Goal: Task Accomplishment & Management: Manage account settings

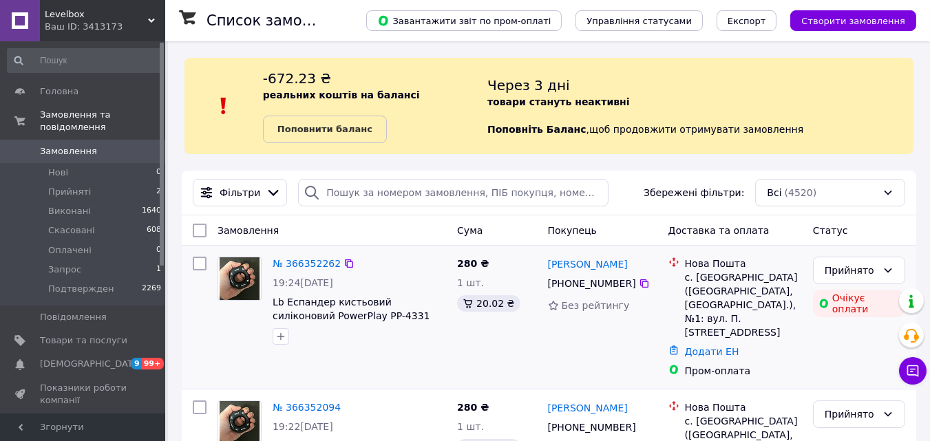
click at [410, 251] on div "№ 366352262 19:24, 12.10.2025 Lb Еспандер кистьовий силіконовий PowerPlay PP-43…" at bounding box center [359, 300] width 184 height 99
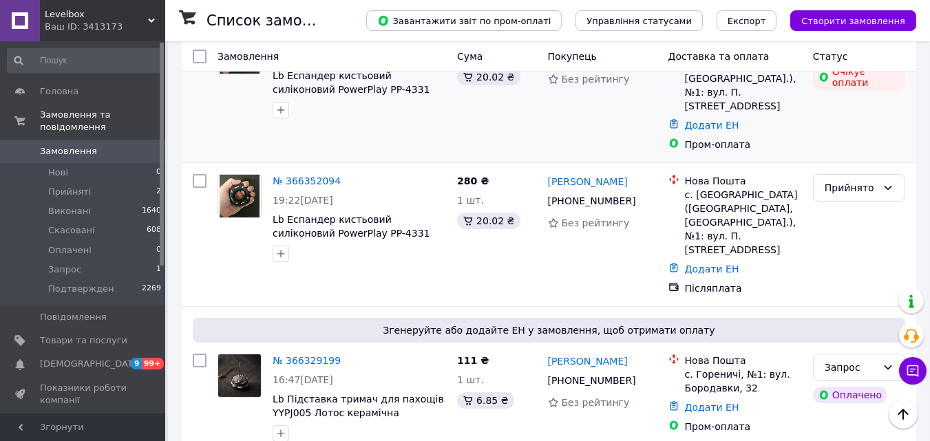
scroll to position [274, 0]
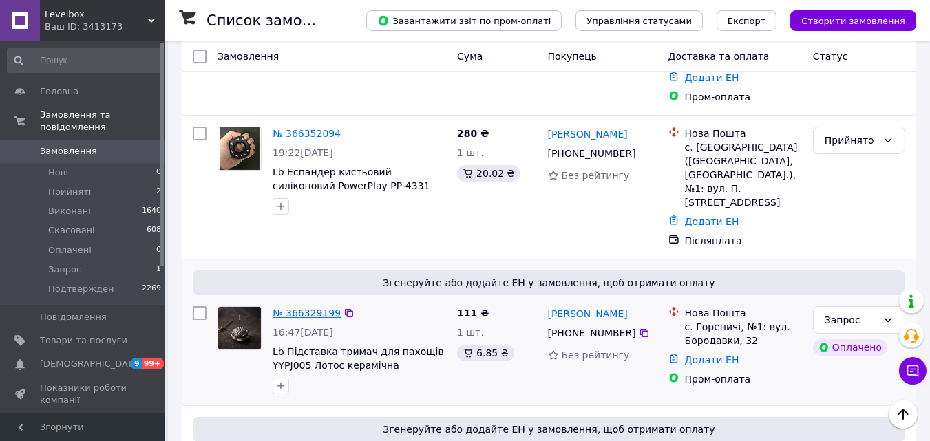
click at [289, 308] on link "№ 366329199" at bounding box center [307, 313] width 68 height 11
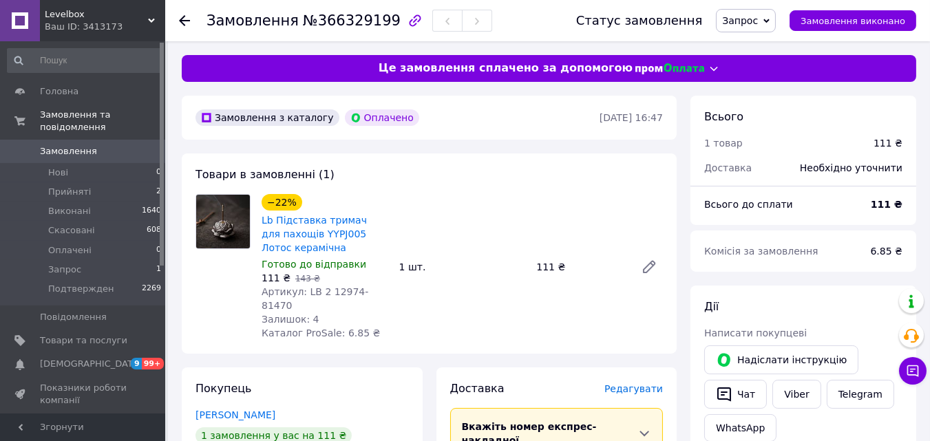
click at [79, 145] on span "Замовлення" at bounding box center [68, 151] width 57 height 12
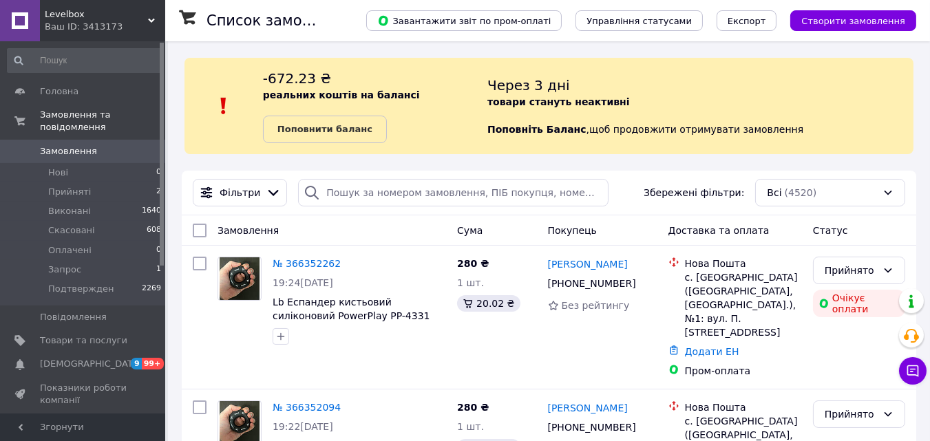
scroll to position [157, 0]
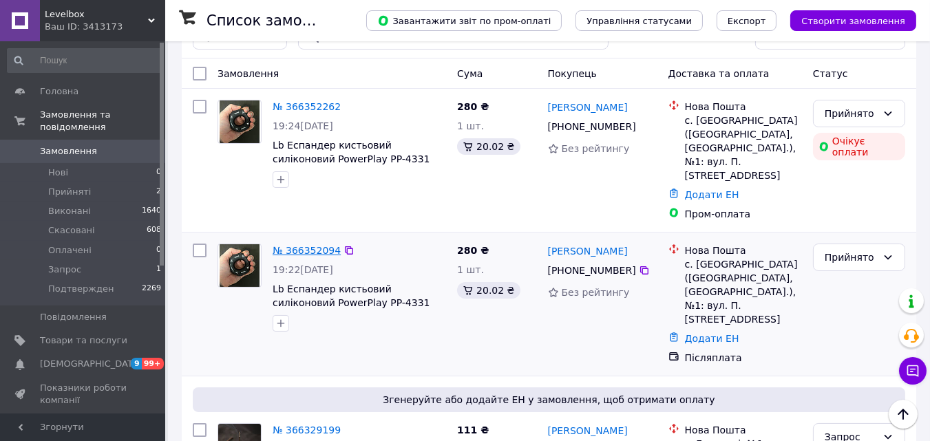
drag, startPoint x: 337, startPoint y: 236, endPoint x: 312, endPoint y: 236, distance: 25.5
click at [312, 242] on div "№ 366352094" at bounding box center [359, 250] width 176 height 17
click at [312, 245] on link "№ 366352094" at bounding box center [307, 250] width 68 height 11
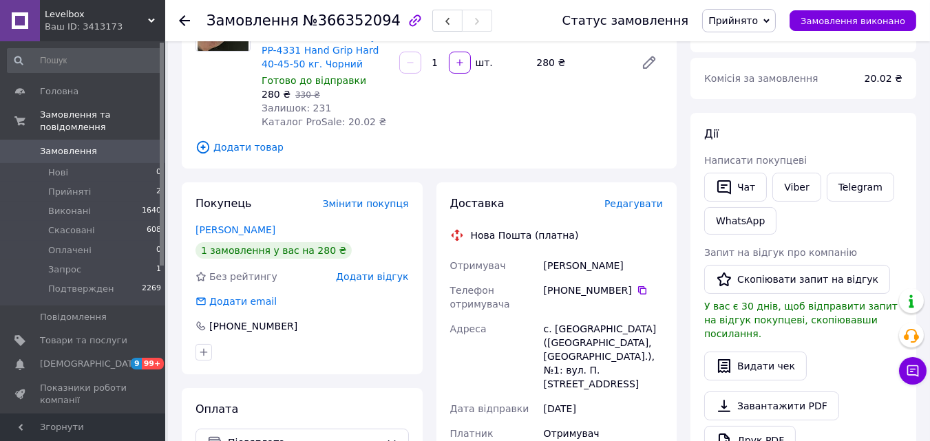
click at [895, 212] on div "Чат Viber Telegram WhatsApp" at bounding box center [803, 203] width 204 height 67
click at [326, 25] on span "№366352094" at bounding box center [352, 20] width 98 height 17
copy span "366352094"
click at [326, 25] on span "№366352094" at bounding box center [352, 20] width 98 height 17
click at [879, 133] on div "Дії" at bounding box center [803, 135] width 198 height 16
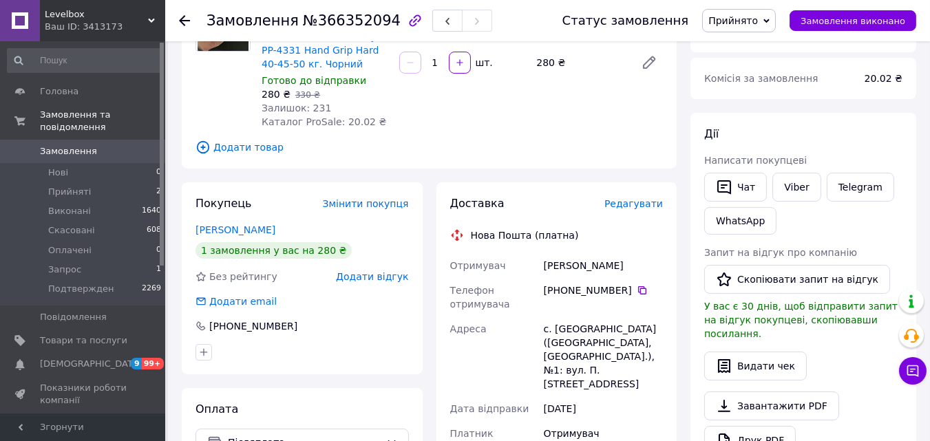
click at [114, 145] on link "Замовлення 0" at bounding box center [84, 151] width 169 height 23
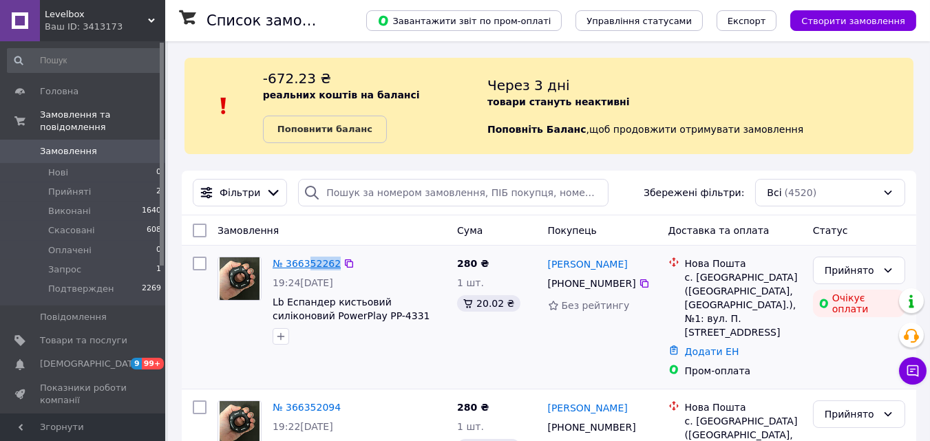
drag, startPoint x: 343, startPoint y: 262, endPoint x: 305, endPoint y: 265, distance: 38.0
click at [305, 265] on div "№ 366352262" at bounding box center [359, 263] width 176 height 17
click at [343, 264] on icon at bounding box center [348, 263] width 11 height 11
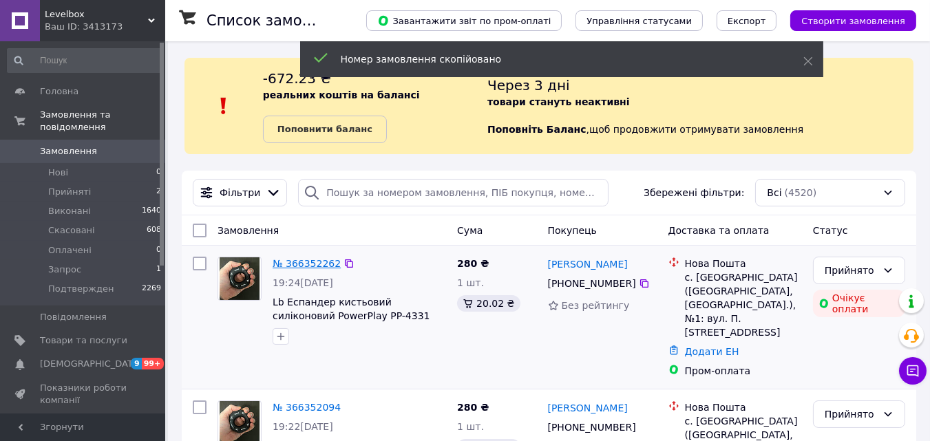
click at [318, 264] on link "№ 366352262" at bounding box center [307, 263] width 68 height 11
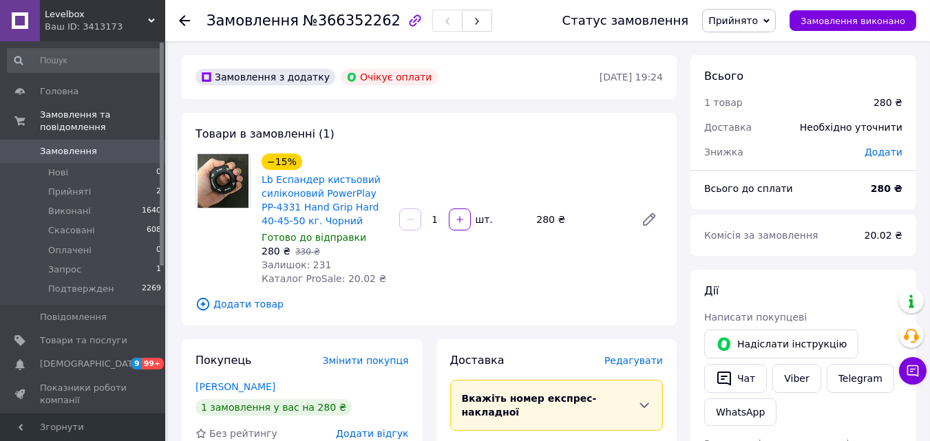
click at [67, 145] on span "Замовлення" at bounding box center [68, 151] width 57 height 12
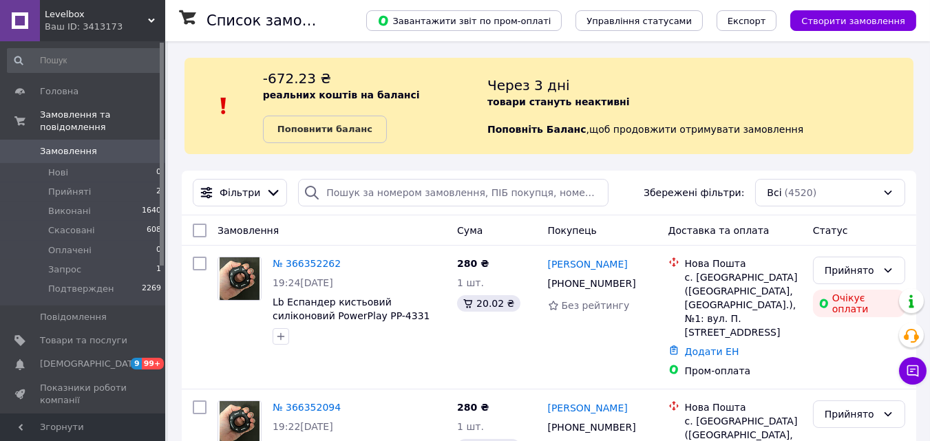
scroll to position [95, 0]
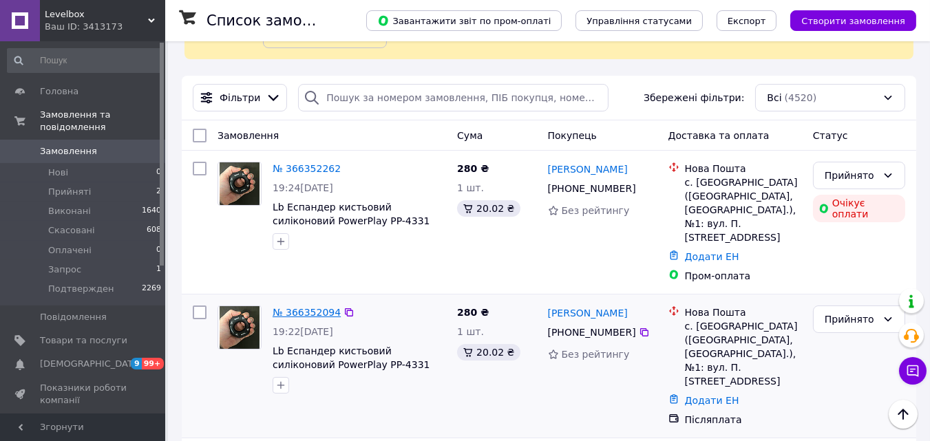
click at [304, 307] on link "№ 366352094" at bounding box center [307, 312] width 68 height 11
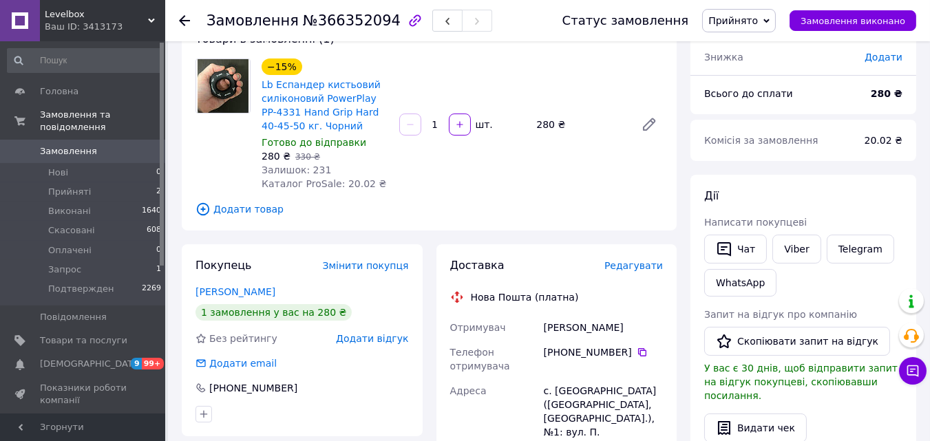
scroll to position [6, 0]
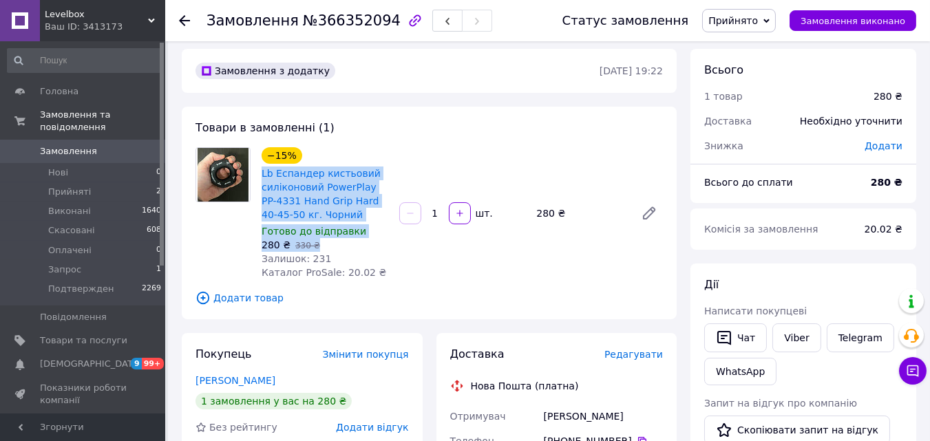
drag, startPoint x: 323, startPoint y: 246, endPoint x: 257, endPoint y: 171, distance: 100.0
click at [257, 171] on div "−15% Lb Еспандер кистьовий силіконовий PowerPlay PP-4331 Hand Grip Hard 40-45-5…" at bounding box center [325, 214] width 138 height 138
copy div "Lb Еспандер кистьовий силіконовий PowerPlay PP-4331 Hand Grip Hard 40-45-50 кг.…"
click at [298, 190] on link "Lb Еспандер кистьовий силіконовий PowerPlay PP-4331 Hand Grip Hard 40-45-50 кг.…" at bounding box center [321, 194] width 119 height 52
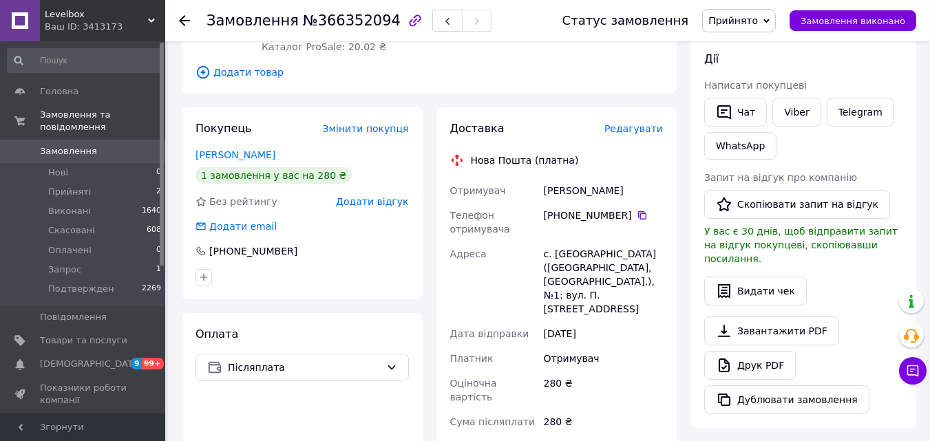
scroll to position [232, 0]
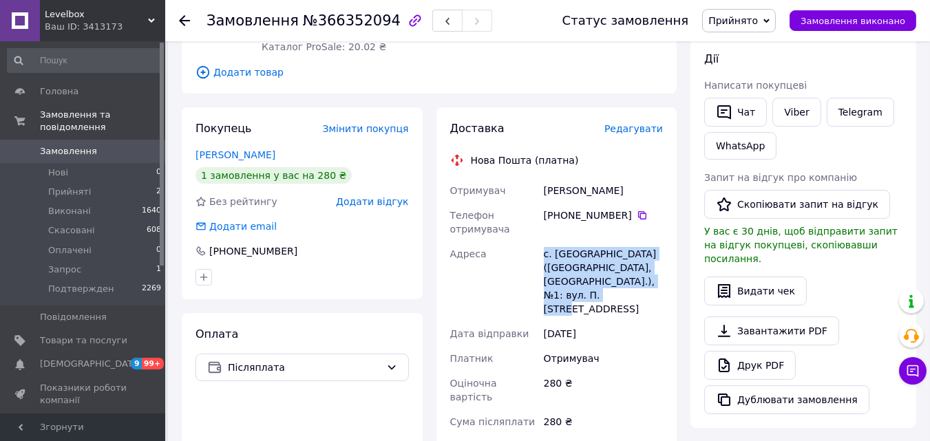
drag, startPoint x: 639, startPoint y: 297, endPoint x: 544, endPoint y: 254, distance: 104.1
click at [544, 254] on div "с. [GEOGRAPHIC_DATA] ([GEOGRAPHIC_DATA], [GEOGRAPHIC_DATA].), №1: вул. П. [STRE…" at bounding box center [603, 282] width 125 height 80
copy div "с. [GEOGRAPHIC_DATA] ([GEOGRAPHIC_DATA], [GEOGRAPHIC_DATA].), №1: вул. П. [STRE…"
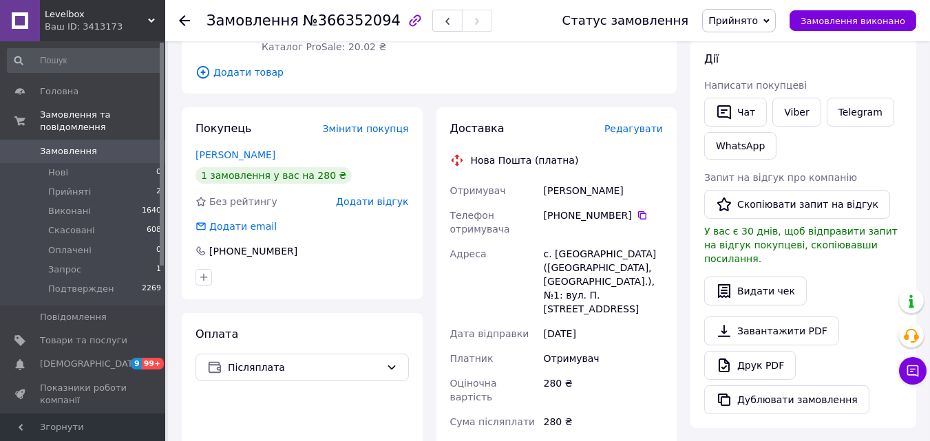
click at [853, 280] on div "Видати чек" at bounding box center [803, 291] width 198 height 29
click at [883, 277] on div "Видати чек" at bounding box center [803, 291] width 198 height 29
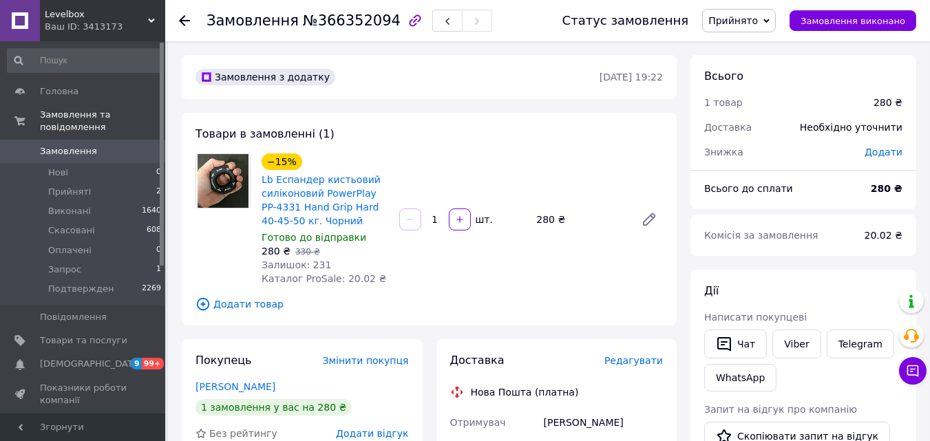
click at [872, 227] on div "20.02 ₴" at bounding box center [883, 235] width 54 height 30
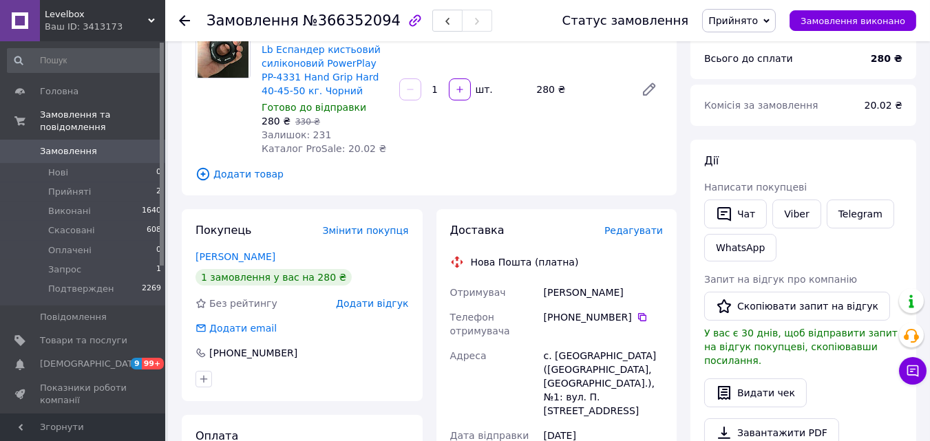
scroll to position [130, 0]
click at [230, 253] on link "[PERSON_NAME]" at bounding box center [235, 256] width 80 height 11
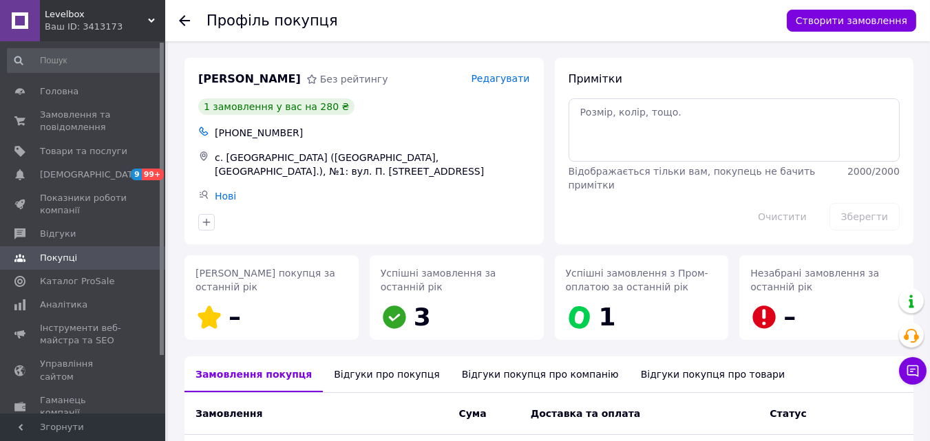
scroll to position [164, 0]
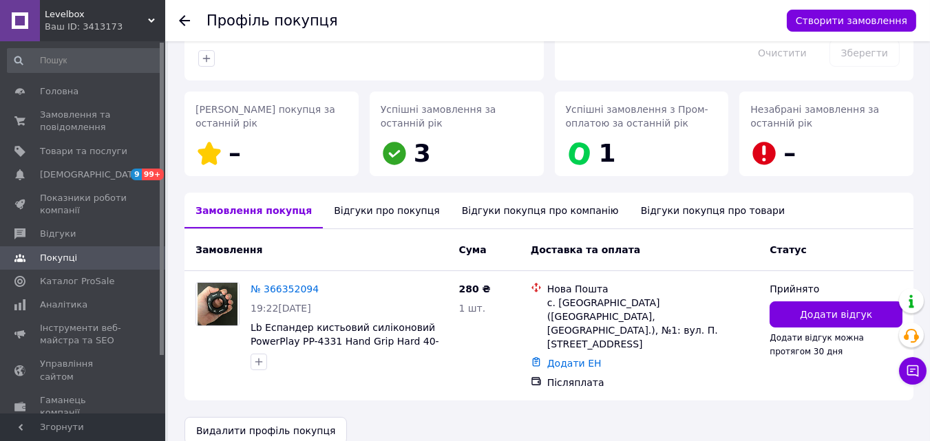
click at [350, 208] on div "Відгуки про покупця" at bounding box center [386, 211] width 127 height 36
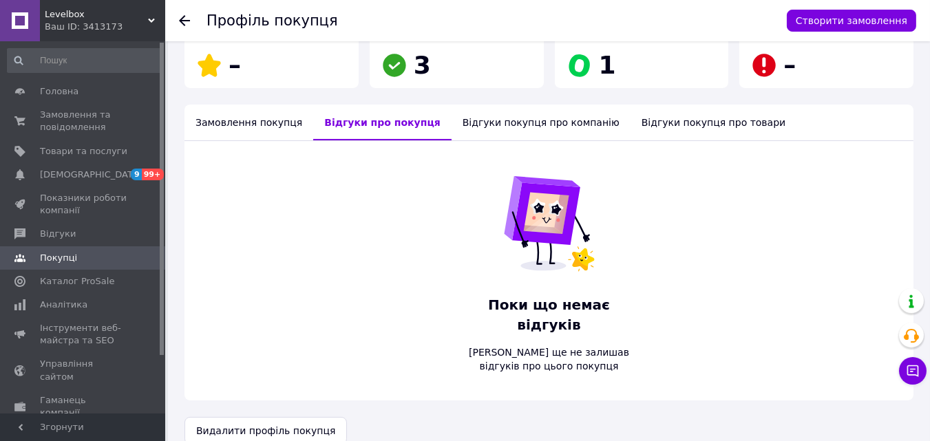
scroll to position [0, 0]
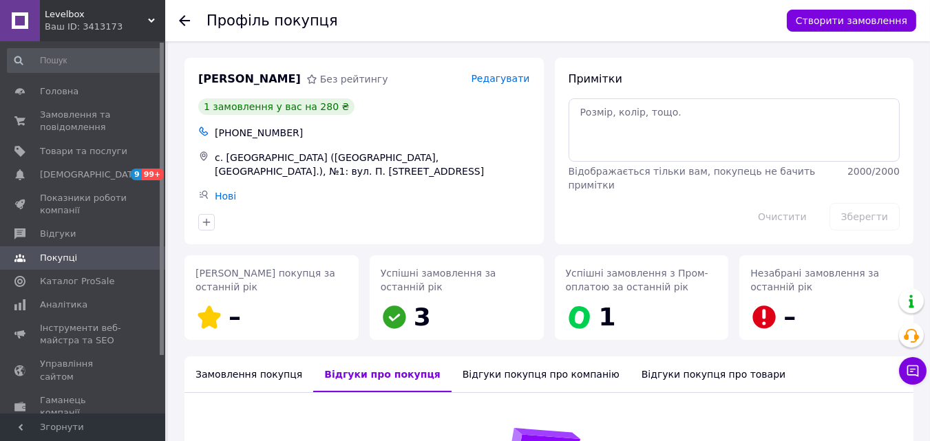
click at [185, 20] on use at bounding box center [184, 20] width 11 height 11
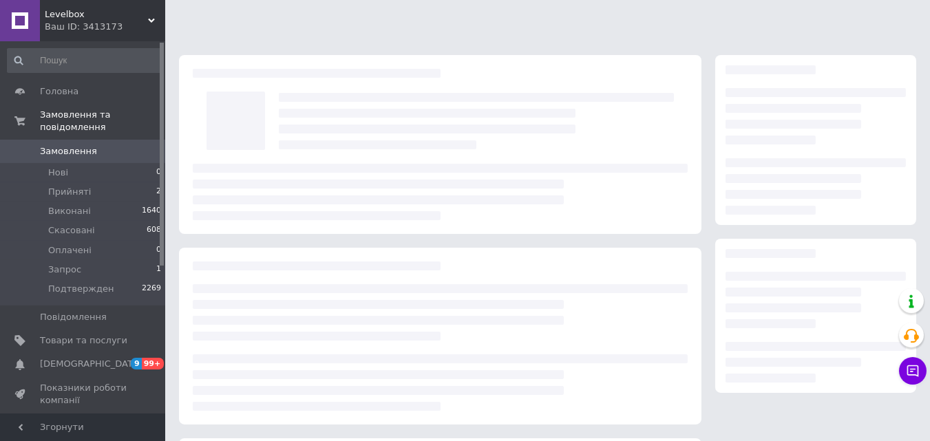
scroll to position [130, 0]
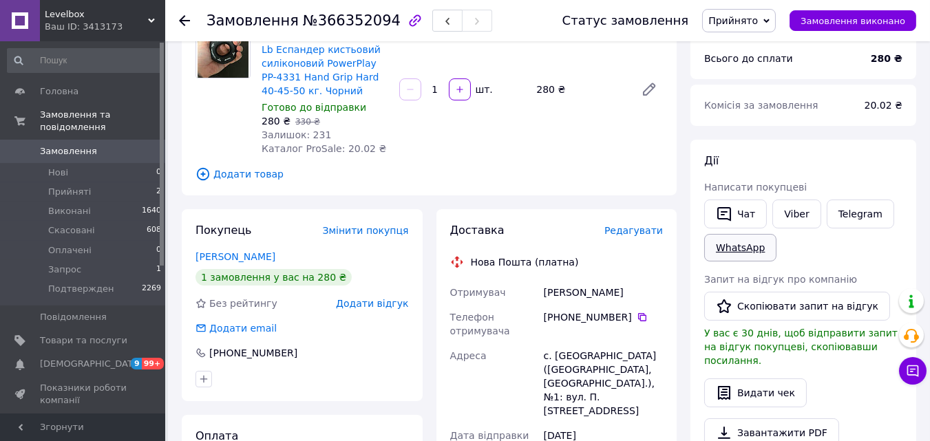
click at [739, 244] on link "WhatsApp" at bounding box center [740, 248] width 72 height 28
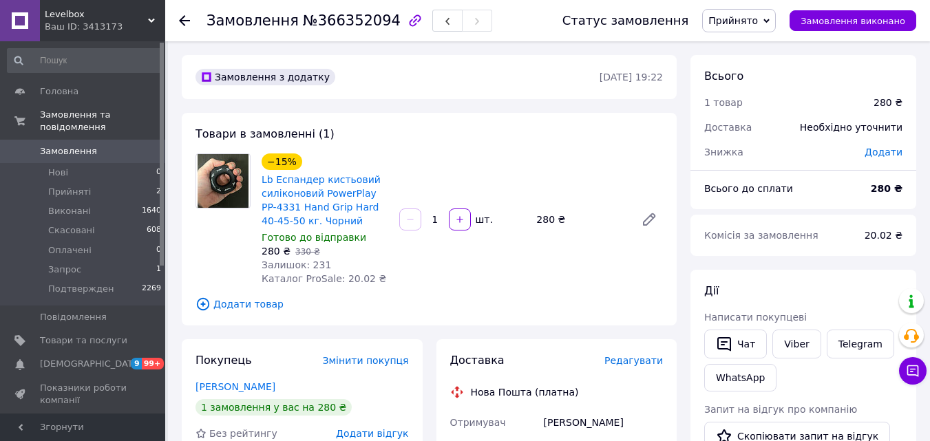
scroll to position [130, 0]
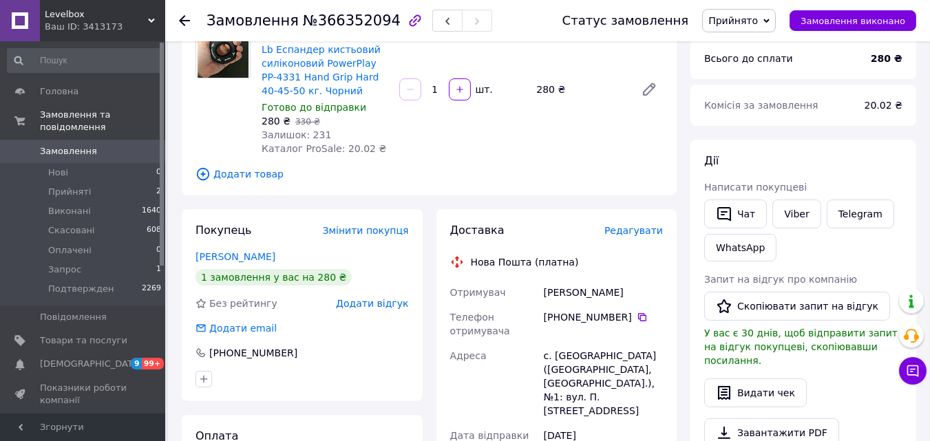
click at [871, 251] on div "Чат Viber Telegram WhatsApp" at bounding box center [803, 230] width 204 height 67
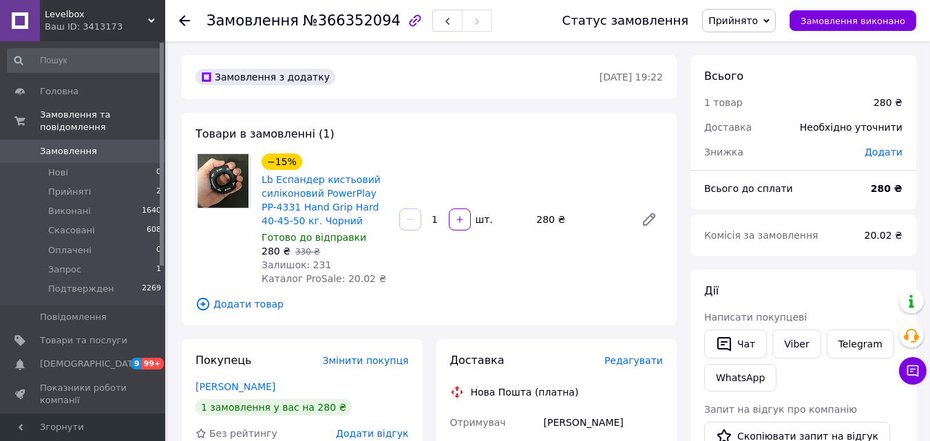
scroll to position [313, 0]
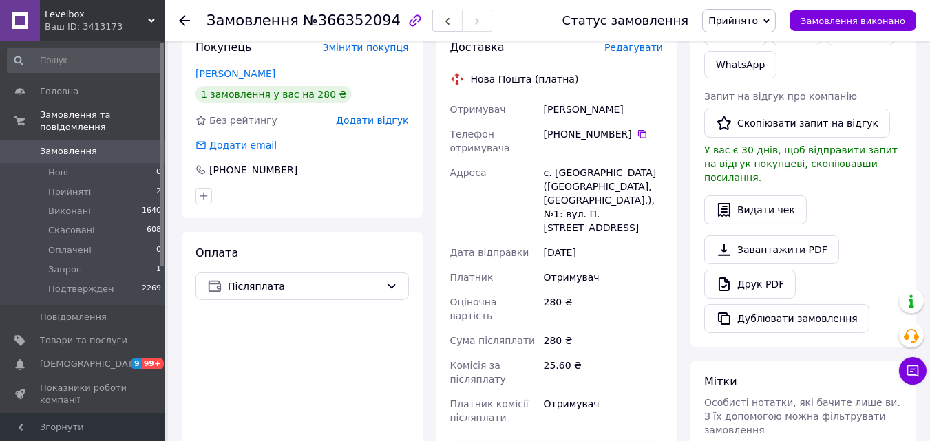
click at [842, 207] on div "Видати чек" at bounding box center [803, 209] width 198 height 29
click at [853, 361] on div "Мітки Особисті нотатки, які бачите лише ви. З їх допомогою можна фільтрувати за…" at bounding box center [803, 420] width 226 height 118
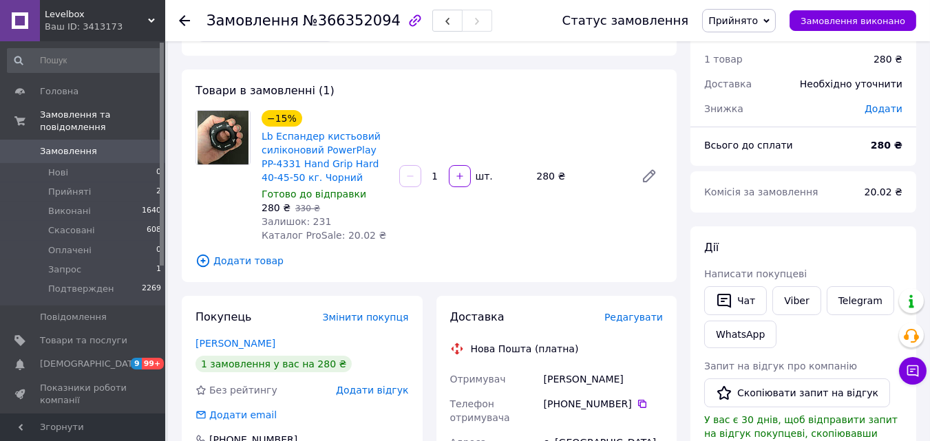
click at [122, 145] on link "Замовлення 0" at bounding box center [84, 151] width 169 height 23
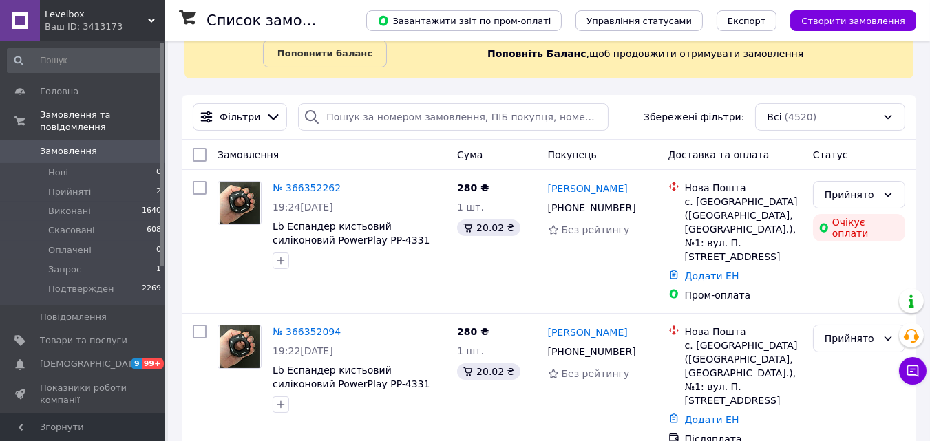
scroll to position [78, 0]
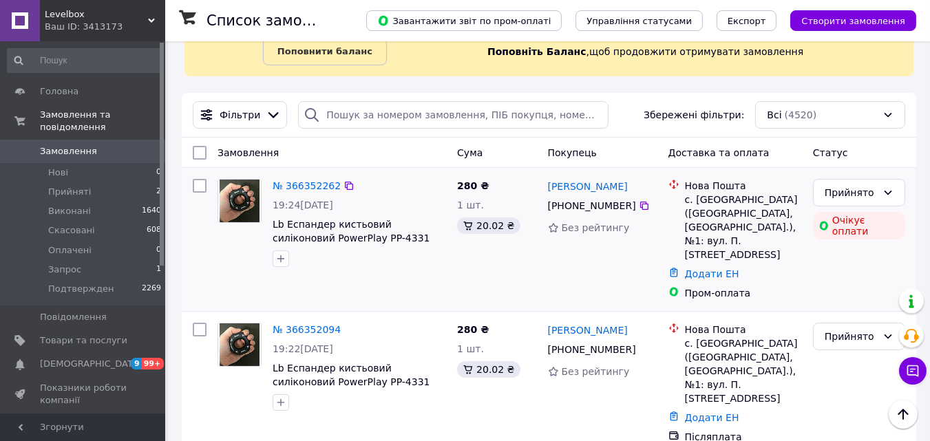
click at [826, 247] on div "Прийнято Очікує оплати" at bounding box center [858, 239] width 103 height 132
click at [303, 183] on link "№ 366352262" at bounding box center [307, 185] width 68 height 11
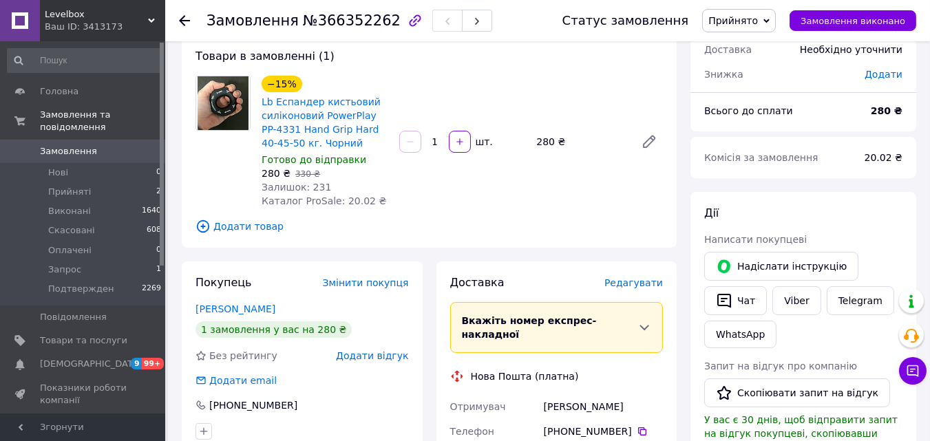
click at [836, 200] on div "Дії Написати покупцеві   Надіслати інструкцію   Чат Viber Telegram WhatsApp Зап…" at bounding box center [803, 387] width 226 height 390
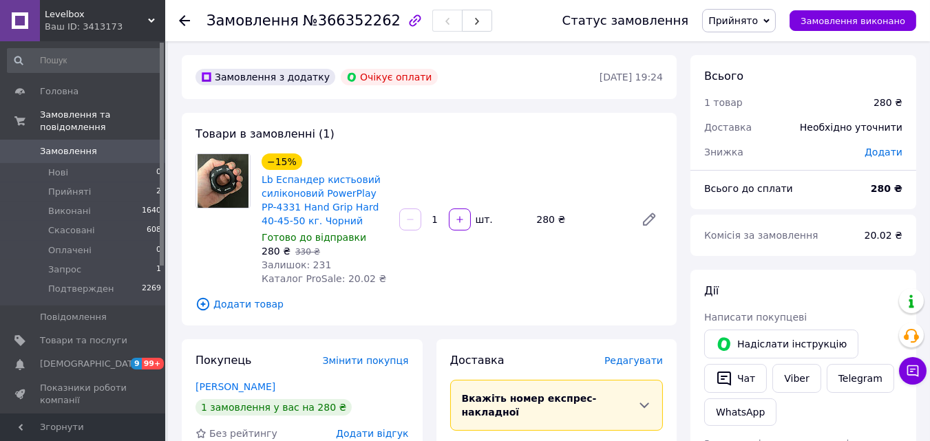
click at [105, 145] on span "Замовлення" at bounding box center [83, 151] width 87 height 12
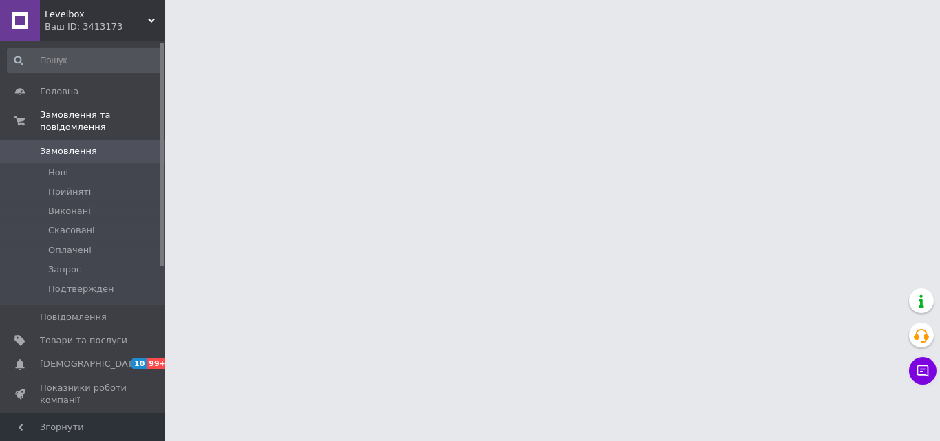
click at [171, 34] on html "Levelbox Ваш ID: 3413173 Сайт Levelbox Кабінет покупця Перевірити стан системи …" at bounding box center [470, 17] width 940 height 34
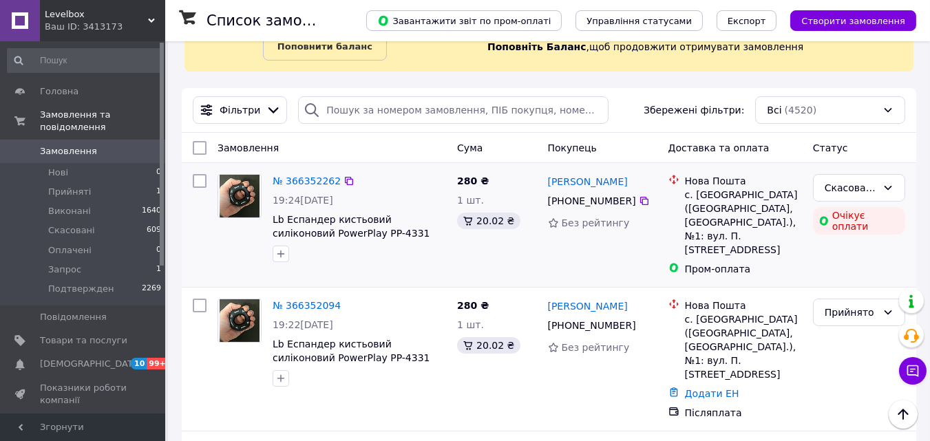
scroll to position [129, 0]
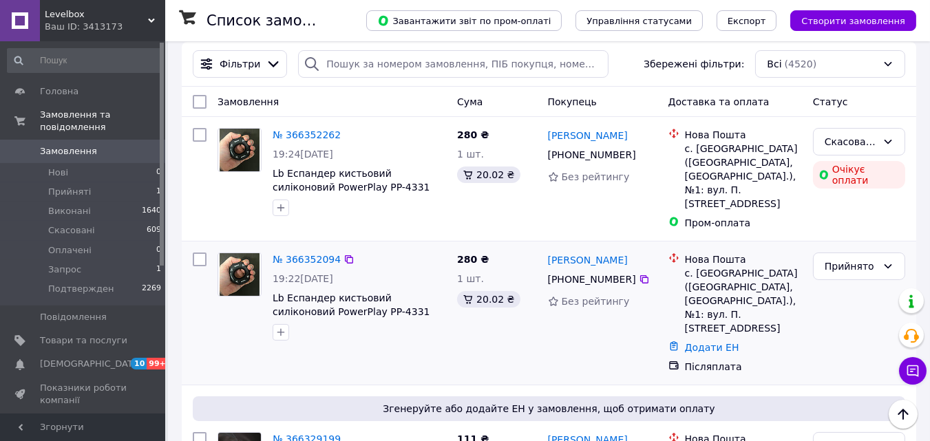
click at [386, 257] on div "№ 366352094 19:22[DATE] Lb Еспандер кистьовий силіконовий PowerPlay PP-4331 Han…" at bounding box center [359, 296] width 184 height 99
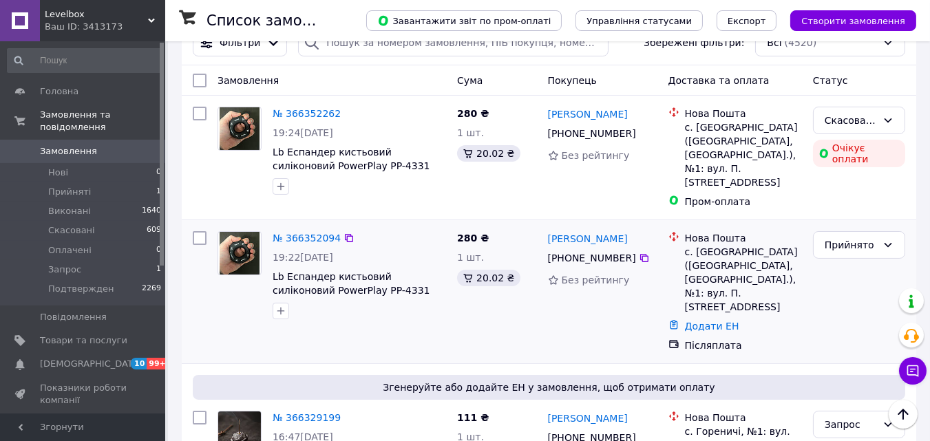
click at [387, 226] on div "№ 366352094 19:22[DATE] Lb Еспандер кистьовий силіконовий PowerPlay PP-4331 Han…" at bounding box center [359, 275] width 184 height 99
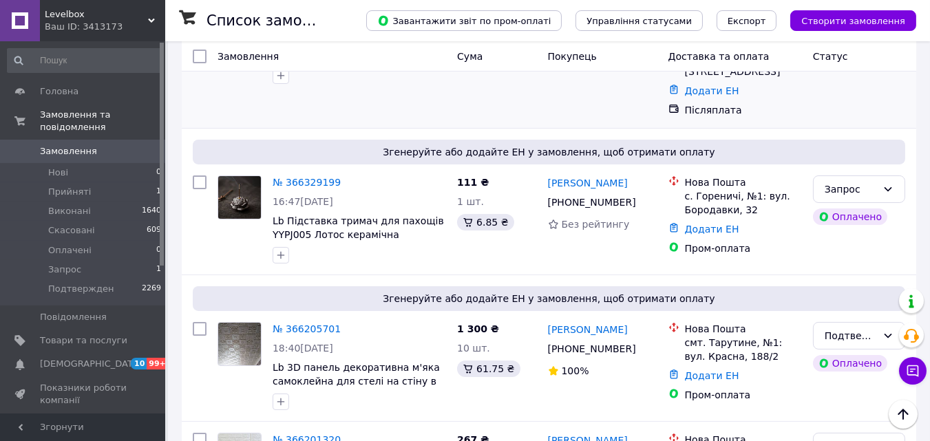
scroll to position [196, 0]
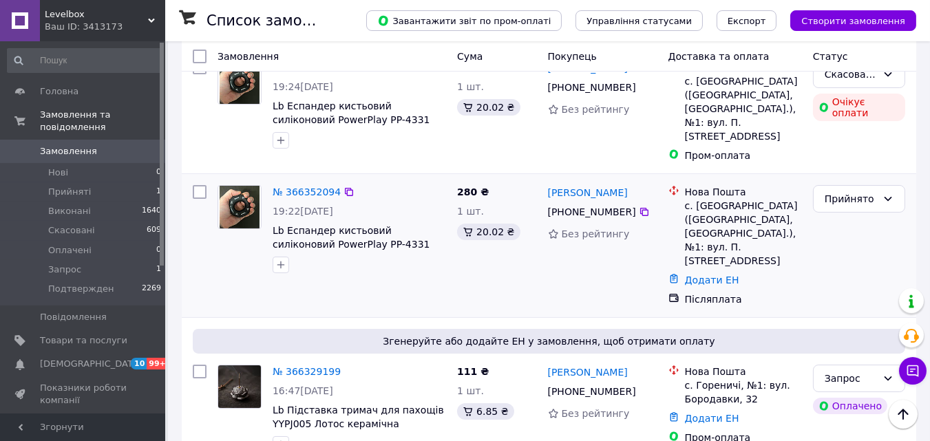
click at [209, 242] on div at bounding box center [199, 246] width 25 height 132
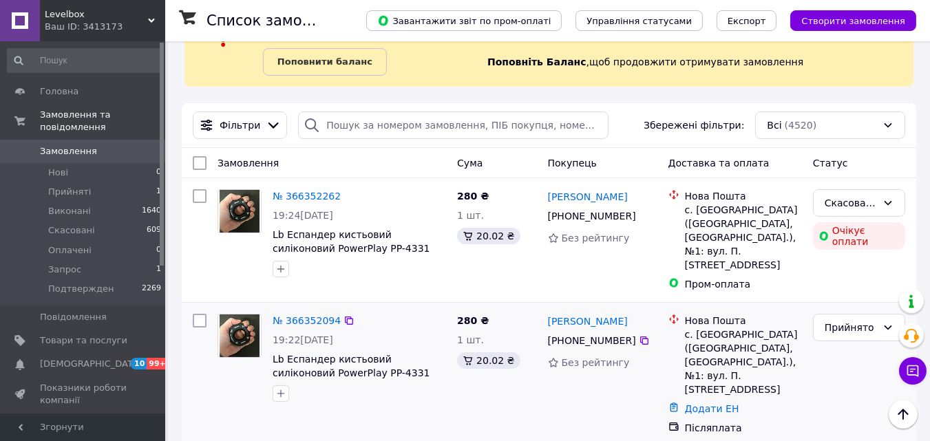
scroll to position [66, 0]
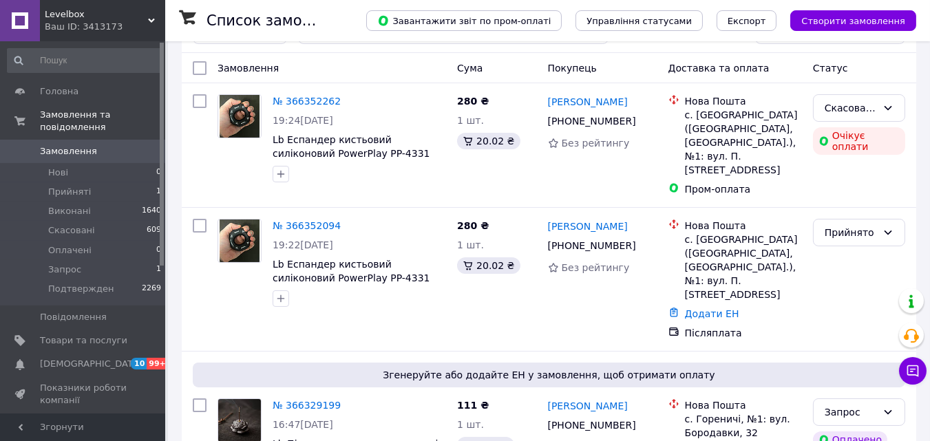
scroll to position [162, 0]
click at [345, 99] on icon at bounding box center [349, 101] width 8 height 8
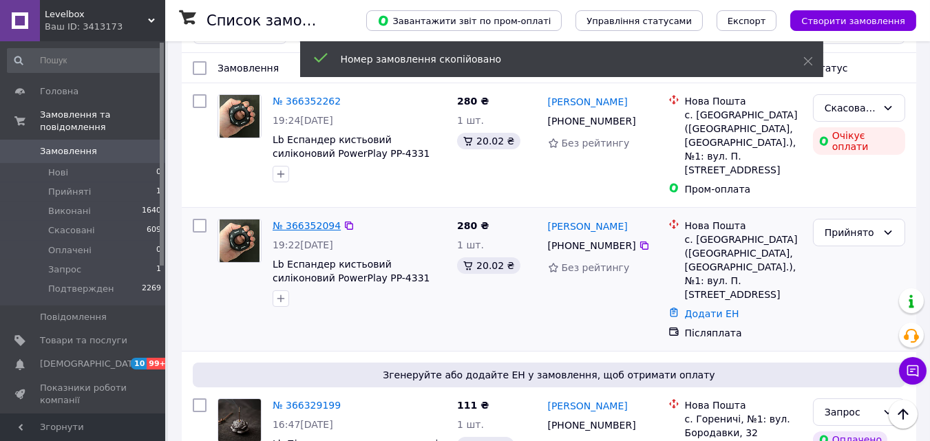
click at [290, 220] on link "№ 366352094" at bounding box center [307, 225] width 68 height 11
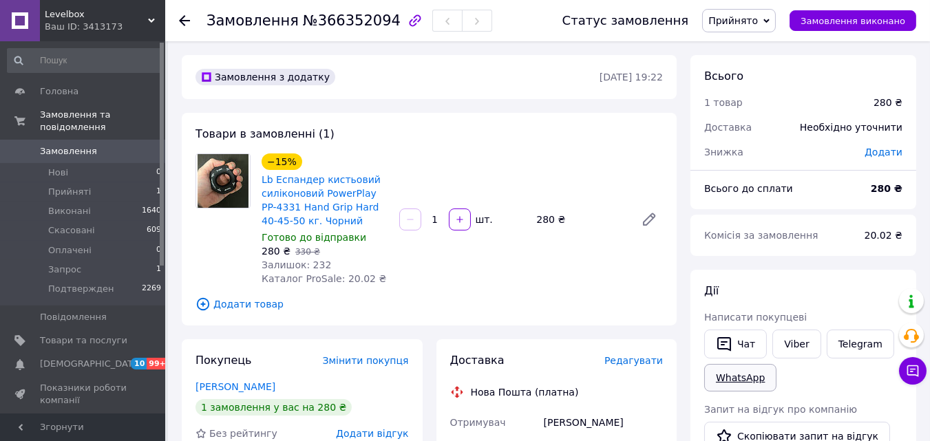
click at [730, 381] on link "WhatsApp" at bounding box center [740, 378] width 72 height 28
click at [63, 145] on span "Замовлення" at bounding box center [68, 151] width 57 height 12
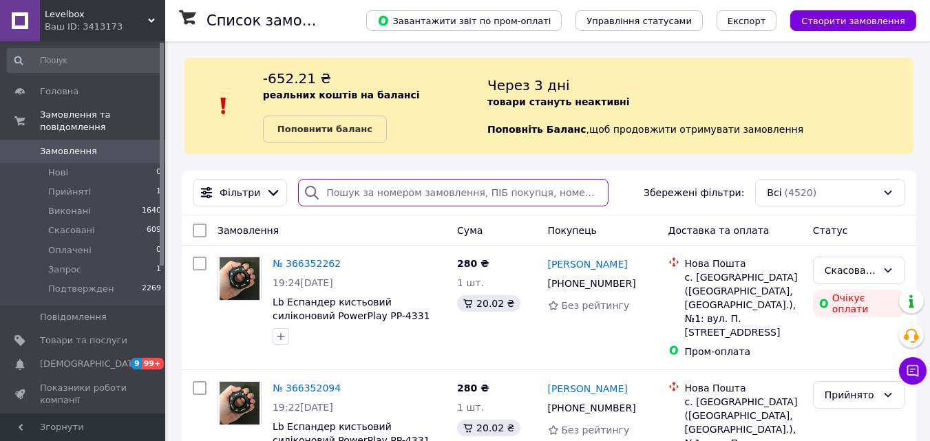
click at [347, 193] on input "search" at bounding box center [453, 193] width 310 height 28
paste input "366352094"
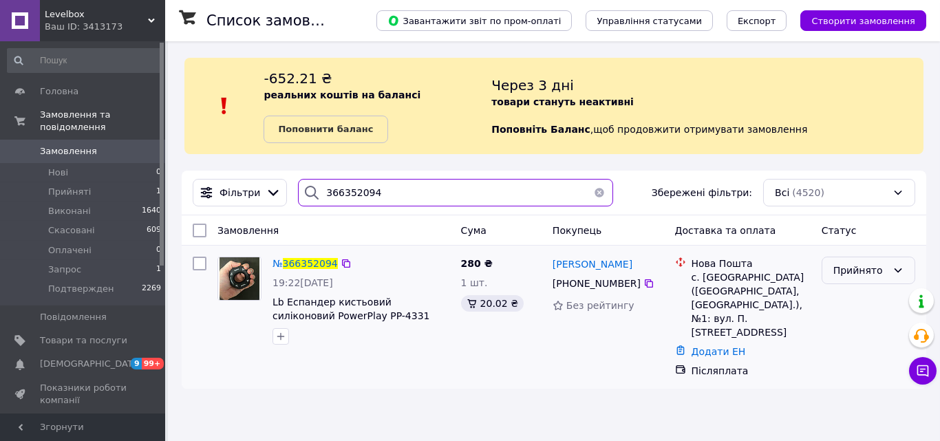
type input "366352094"
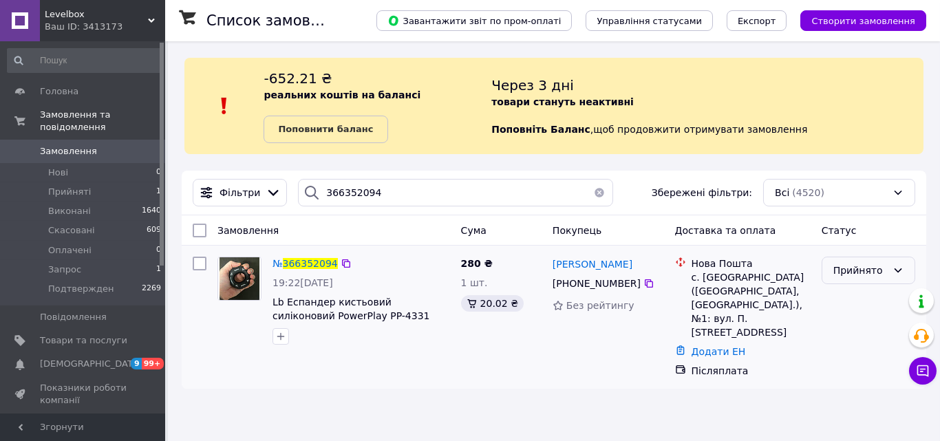
click at [832, 277] on div "Прийнято" at bounding box center [869, 271] width 94 height 28
click at [838, 381] on li "Запрос" at bounding box center [868, 374] width 92 height 25
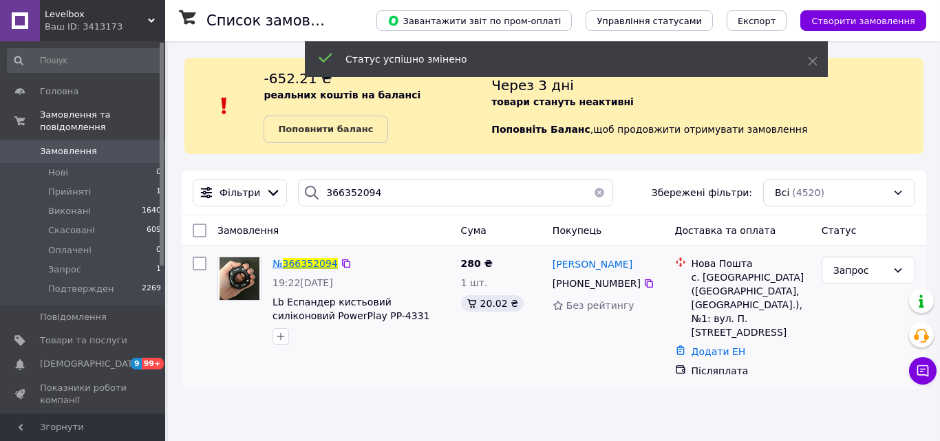
click at [301, 267] on span "366352094" at bounding box center [310, 263] width 55 height 11
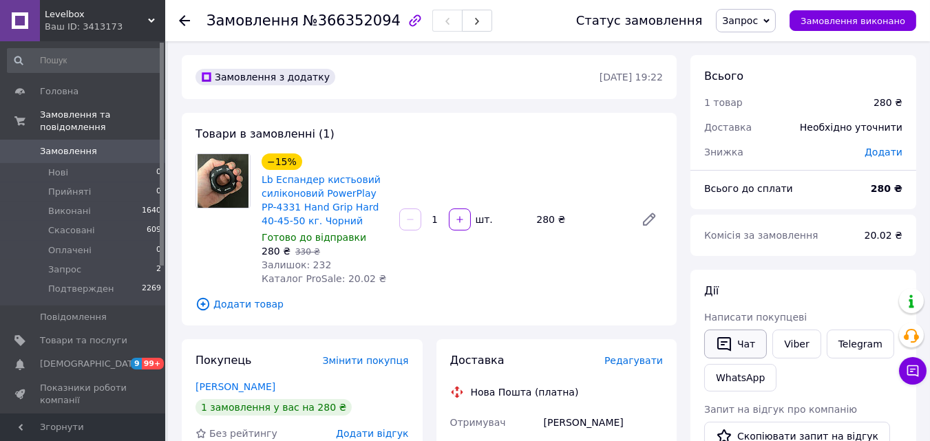
click at [720, 345] on icon "button" at bounding box center [724, 344] width 17 height 17
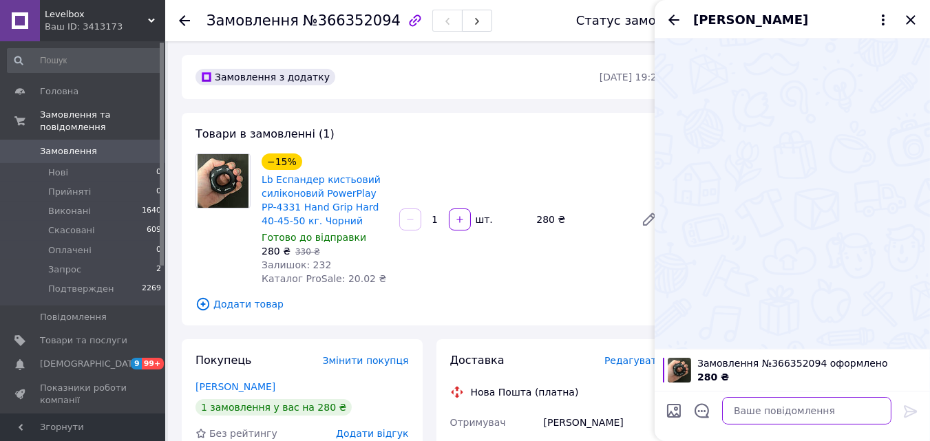
click at [822, 407] on textarea at bounding box center [806, 411] width 169 height 28
paste textarea "Добрий вечір інтернет-магазин Levelbox отримали Ваше замовлення №366352094 та 3…"
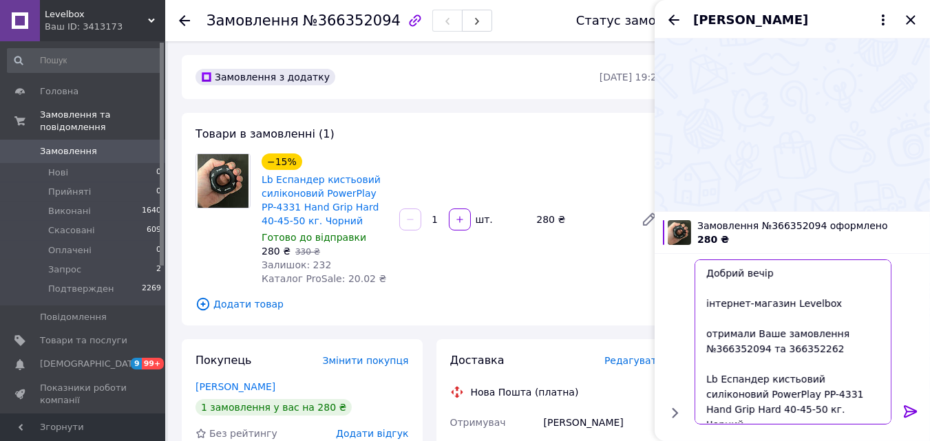
drag, startPoint x: 765, startPoint y: 350, endPoint x: 825, endPoint y: 348, distance: 59.2
click at [825, 348] on textarea "Добрий вечір інтернет-магазин Levelbox отримали Ваше замовлення №366352094 та 3…" at bounding box center [792, 341] width 197 height 165
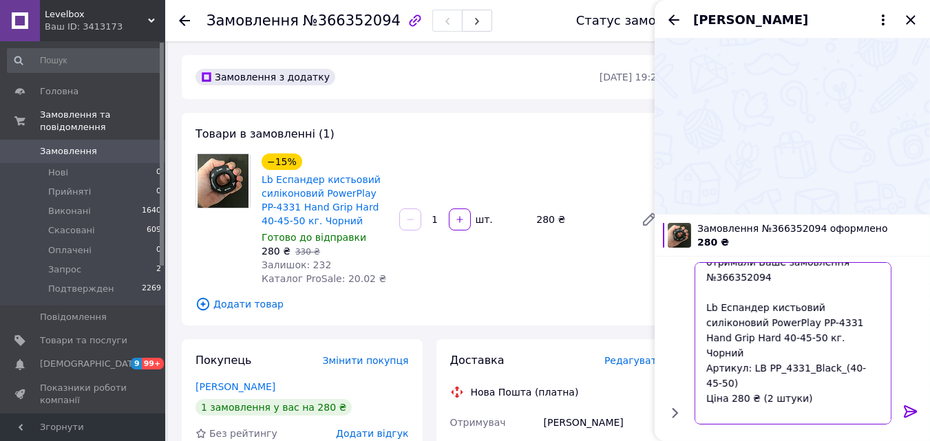
scroll to position [85, 0]
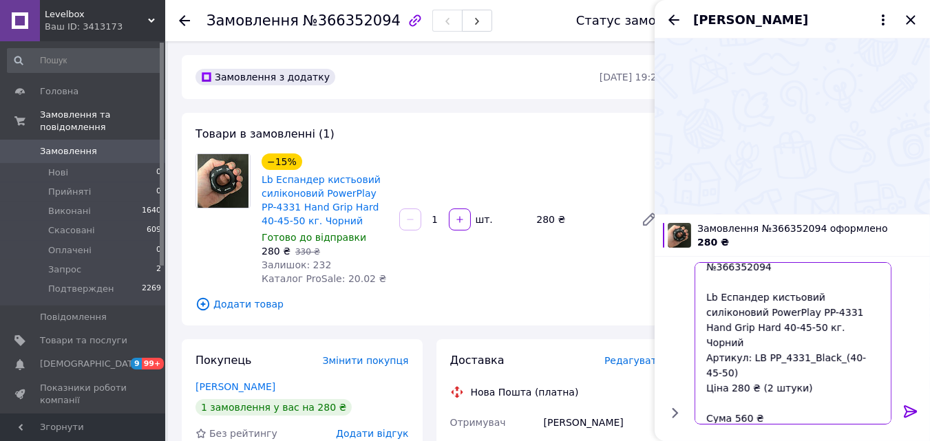
drag, startPoint x: 755, startPoint y: 357, endPoint x: 754, endPoint y: 387, distance: 29.6
click at [754, 387] on textarea "Добрий вечір інтернет-магазин Levelbox отримали Ваше замовлення №366352094 Lb Е…" at bounding box center [792, 343] width 197 height 162
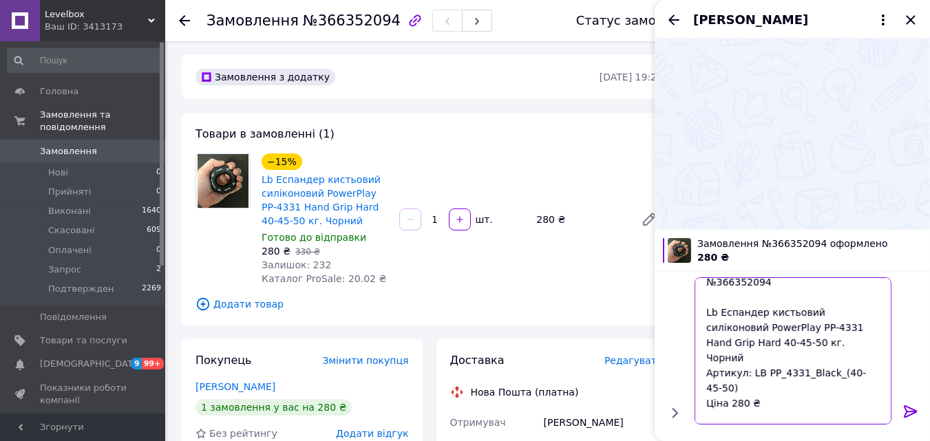
type textarea "Добрий вечір інтернет-магазин Levelbox отримали Ваше замовлення №366352094 Lb Е…"
click at [761, 385] on textarea "Добрий вечір інтернет-магазин Levelbox отримали Ваше замовлення №366352094 Lb Е…" at bounding box center [792, 350] width 197 height 147
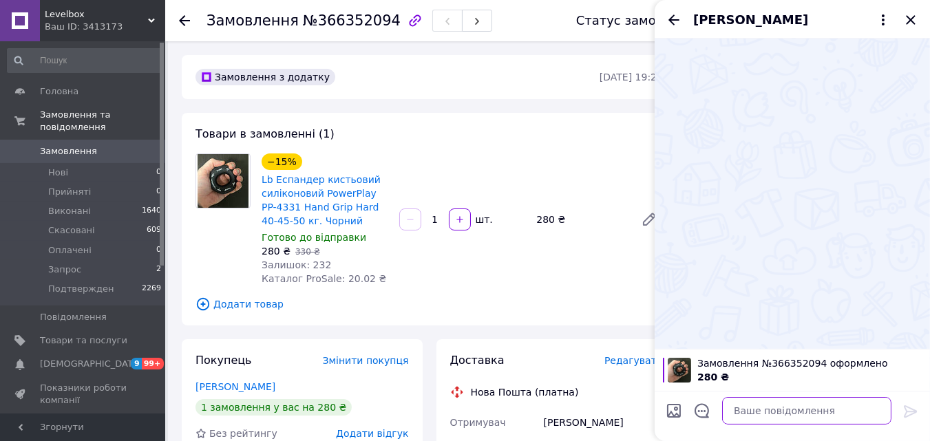
scroll to position [0, 0]
click at [842, 405] on textarea at bounding box center [806, 411] width 169 height 28
paste textarea "Добрий вечір інтернет-магазин Levelbox отримали Ваше замовлення №366352094 Lb Е…"
type textarea "Добрий вечір інтернет-магазин Levelbox отримали Ваше замовлення №366352094 Lb Е…"
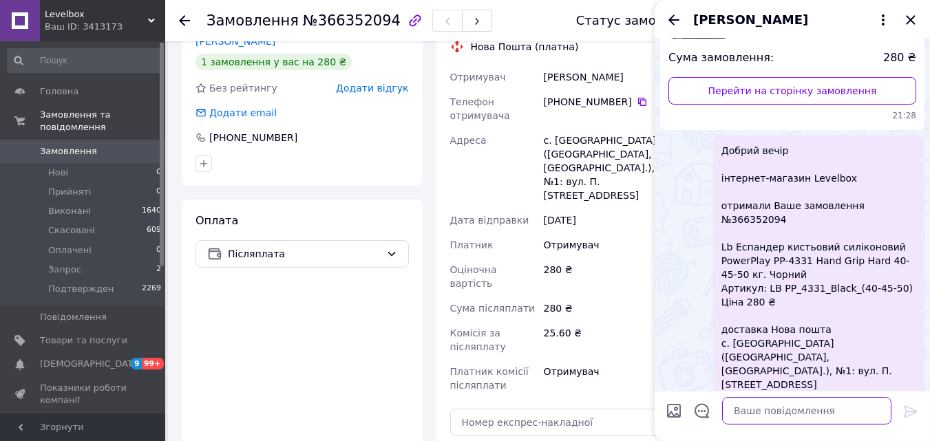
scroll to position [347, 0]
click at [827, 407] on textarea at bounding box center [806, 411] width 169 height 28
paste textarea "готуємо замовлення №366352094 на суму 280 ₴ до відправки завтра у понеділок піс…"
type textarea "готуємо замовлення №366352094 на суму 280 ₴ до відправки завтра у понеділок піс…"
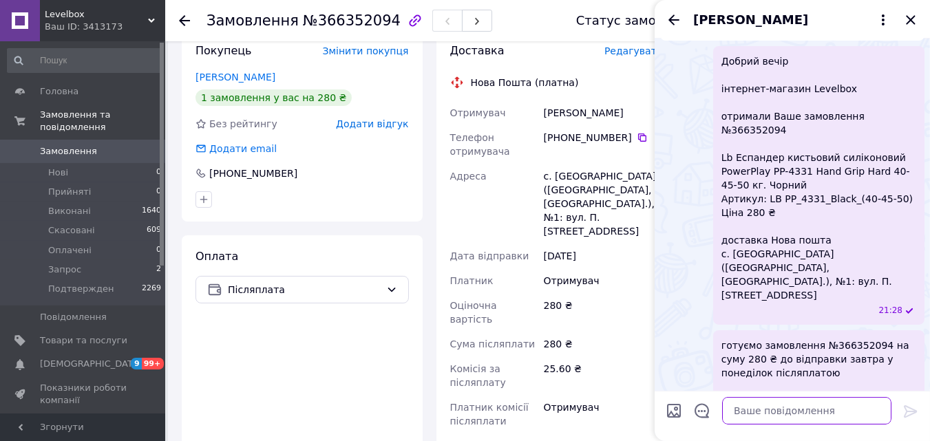
scroll to position [295, 0]
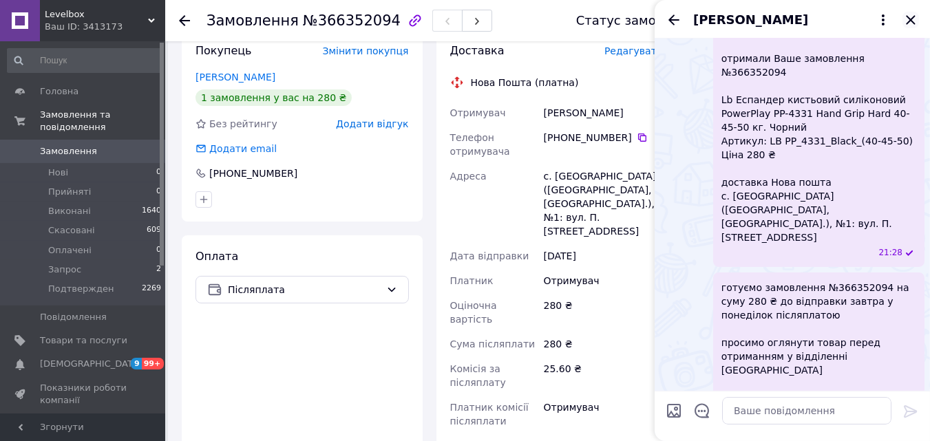
click at [909, 25] on icon "Закрити" at bounding box center [910, 20] width 17 height 17
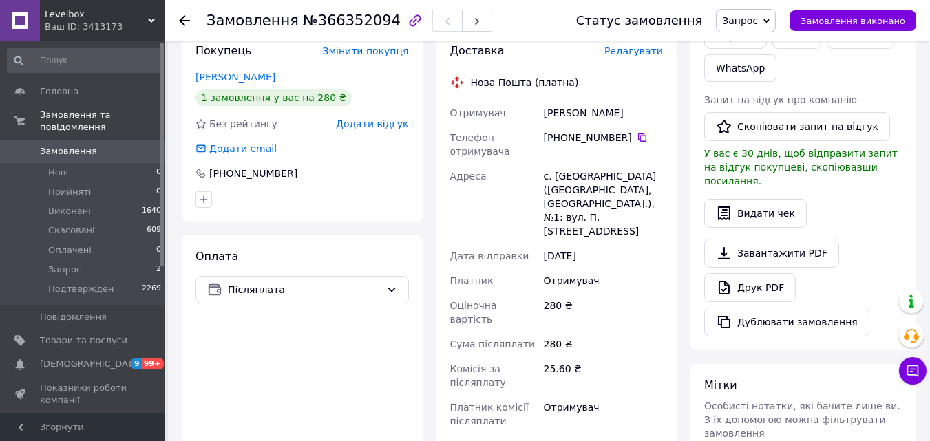
click at [113, 145] on span "Замовлення" at bounding box center [83, 151] width 87 height 12
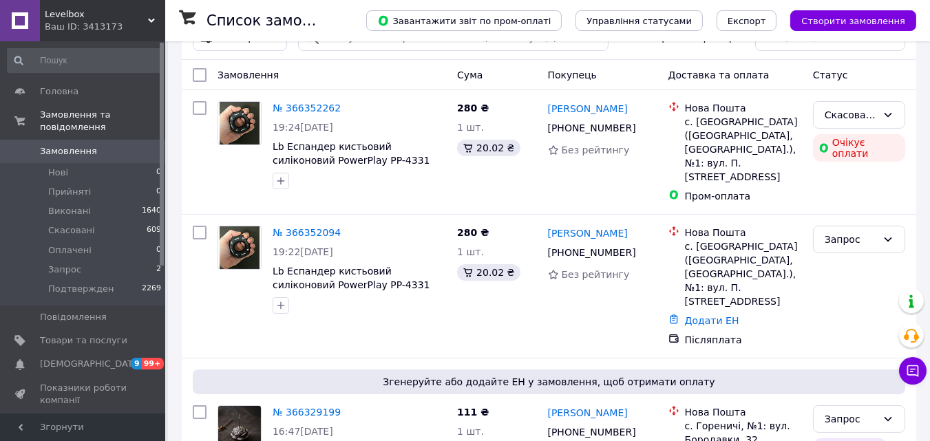
scroll to position [159, 0]
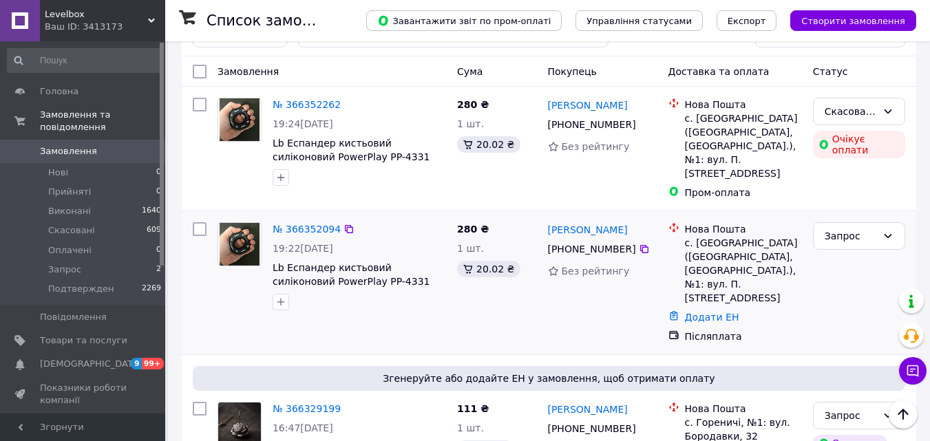
click at [246, 319] on div "№ 366352094 19:22[DATE] Lb Еспандер кистьовий силіконовий PowerPlay PP-4331 Han…" at bounding box center [332, 283] width 240 height 132
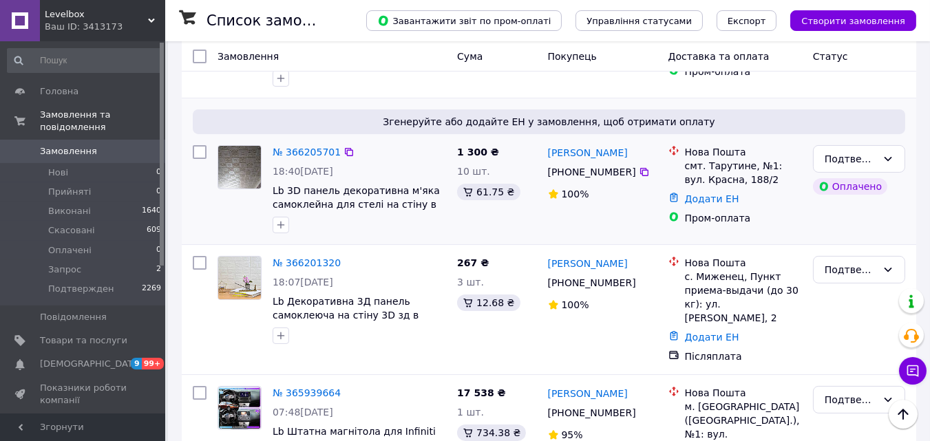
scroll to position [0, 0]
